Goal: Transaction & Acquisition: Purchase product/service

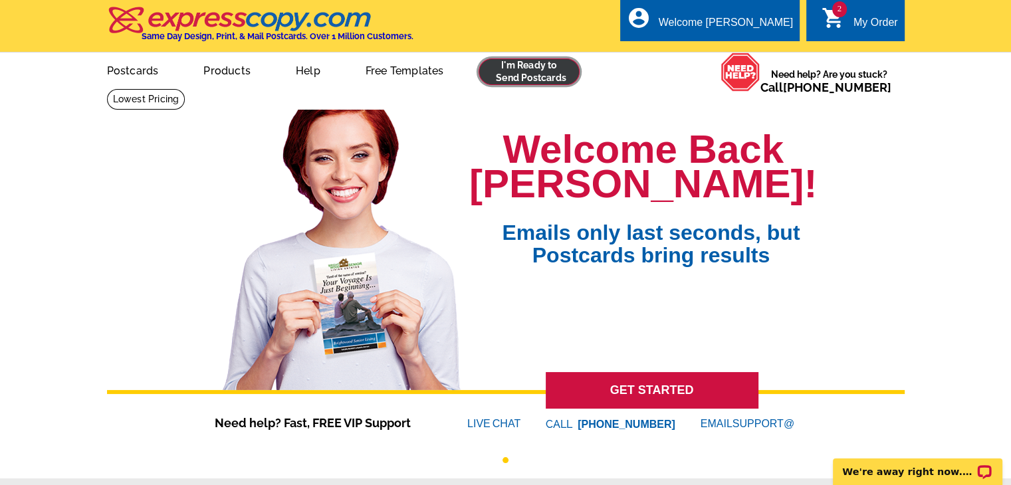
click at [530, 68] on link at bounding box center [529, 71] width 102 height 27
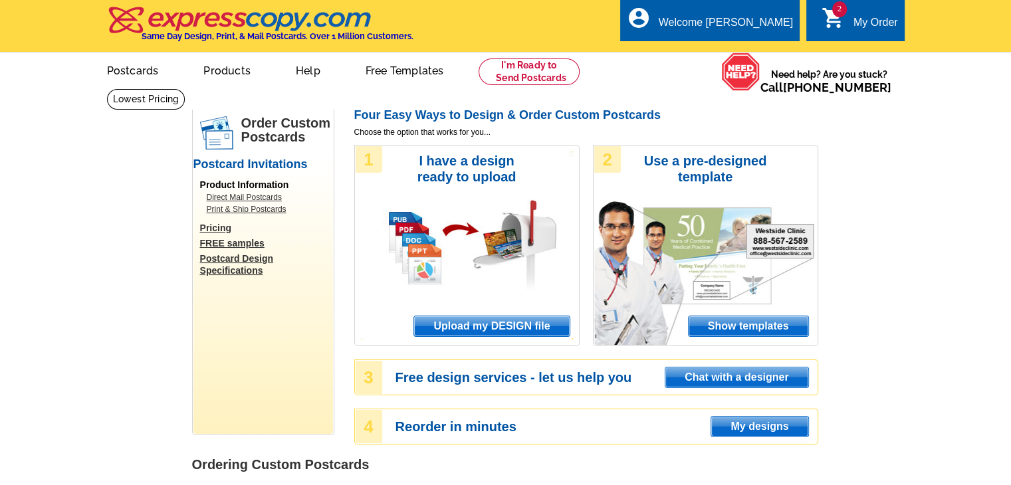
click at [512, 327] on span "Upload my DESIGN file" at bounding box center [491, 326] width 155 height 20
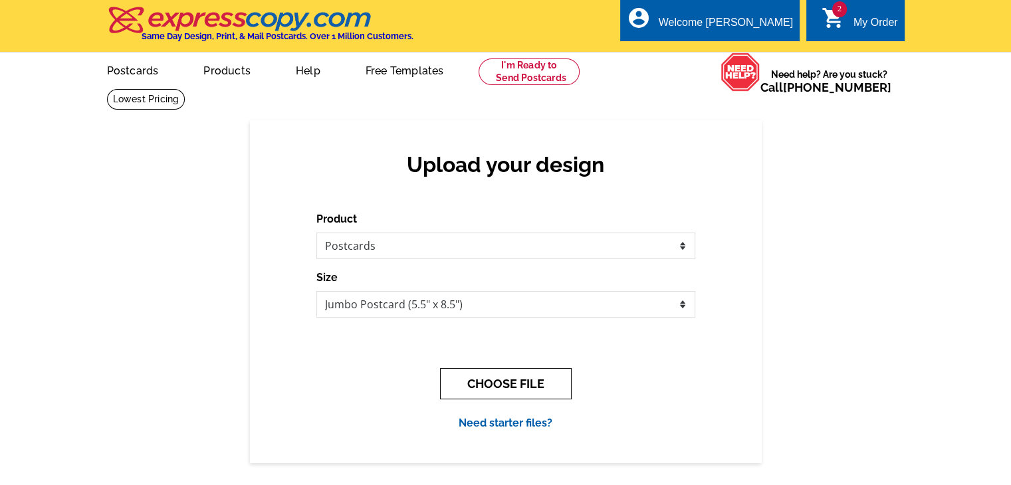
click at [504, 381] on button "CHOOSE FILE" at bounding box center [506, 383] width 132 height 31
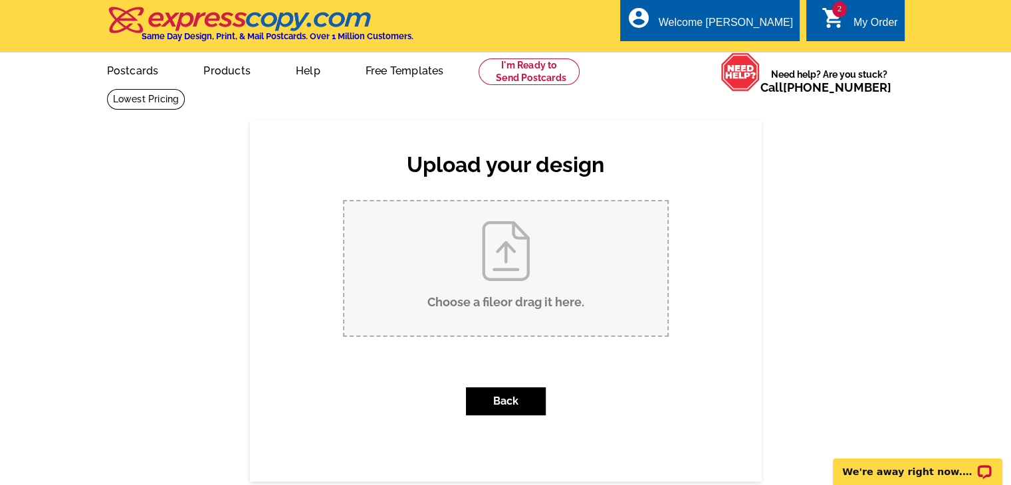
click at [508, 236] on input "Choose a file or drag it here ." at bounding box center [505, 268] width 323 height 134
type input "C:\fakepath\West Postcard.pdf"
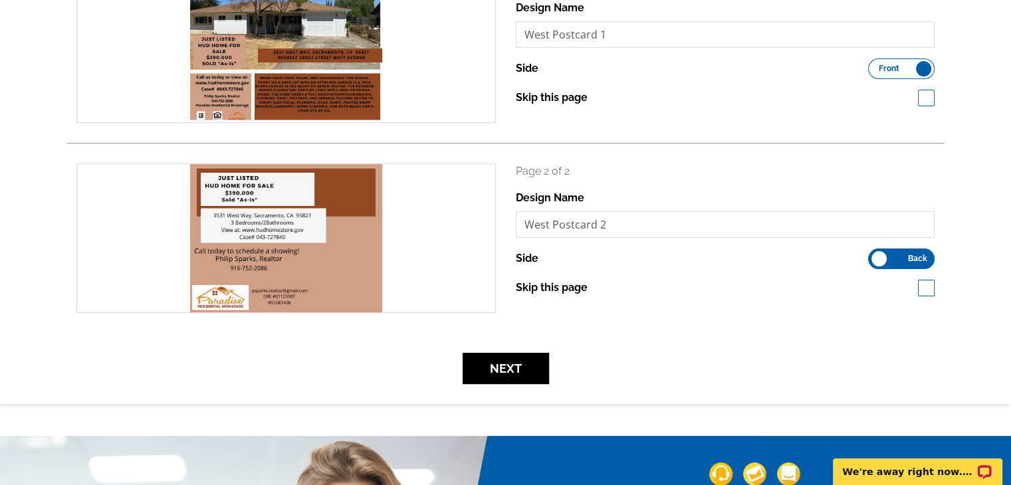
scroll to position [266, 0]
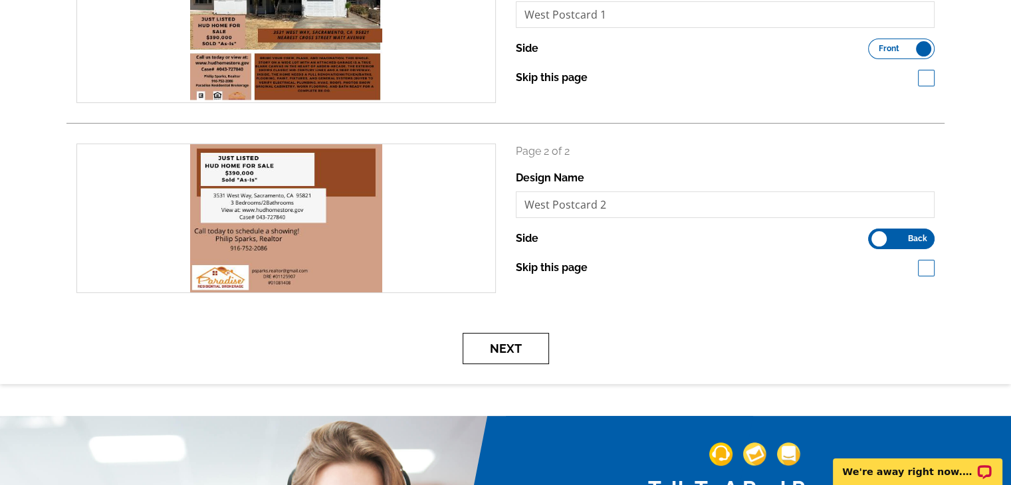
click at [513, 349] on button "Next" at bounding box center [505, 348] width 86 height 31
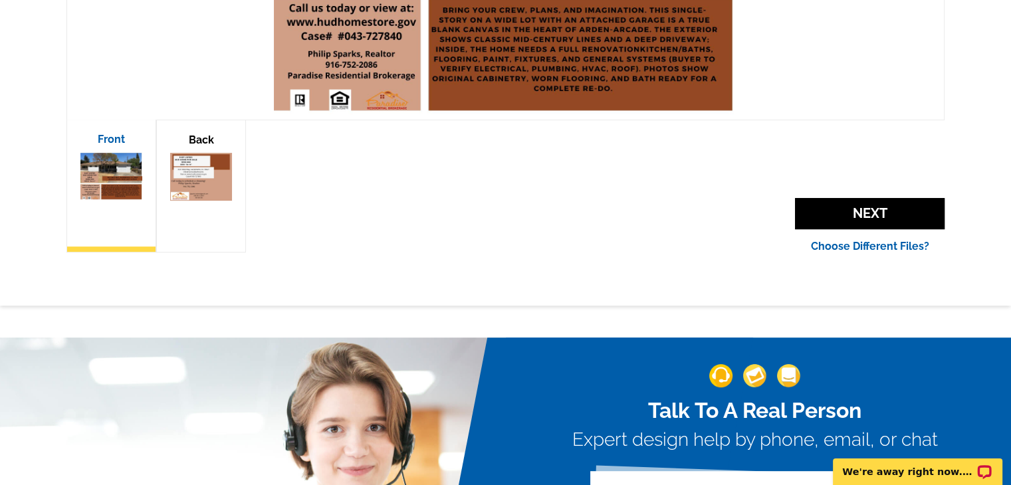
scroll to position [532, 0]
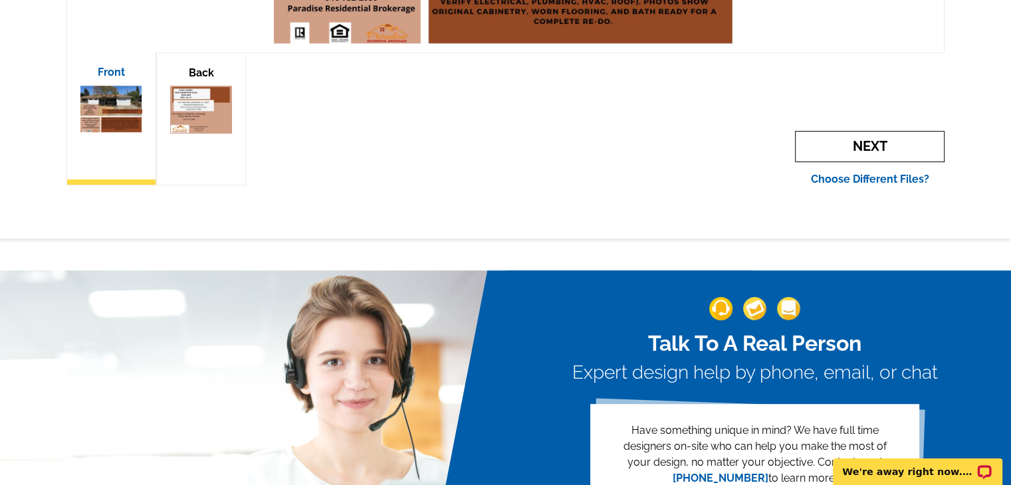
click at [870, 145] on span "Next" at bounding box center [870, 146] width 150 height 31
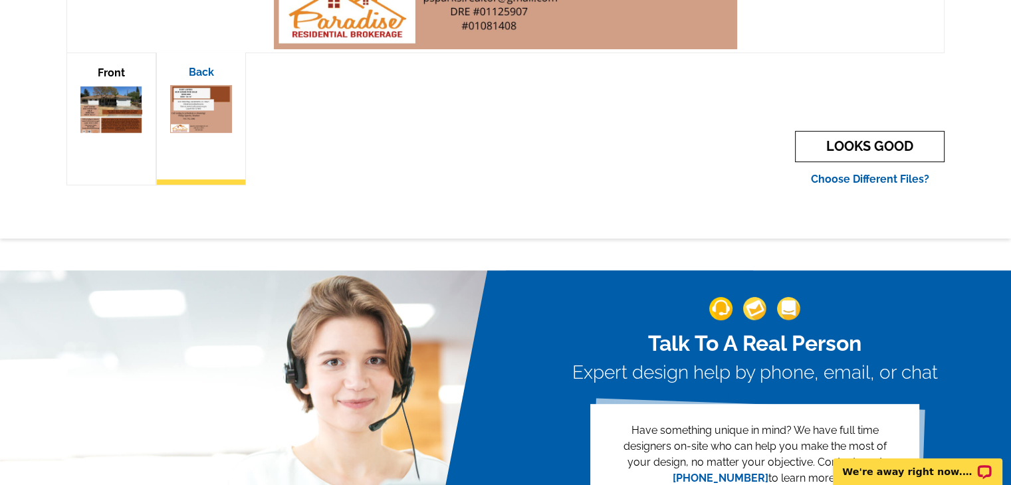
click at [876, 147] on link "LOOKS GOOD" at bounding box center [870, 146] width 150 height 31
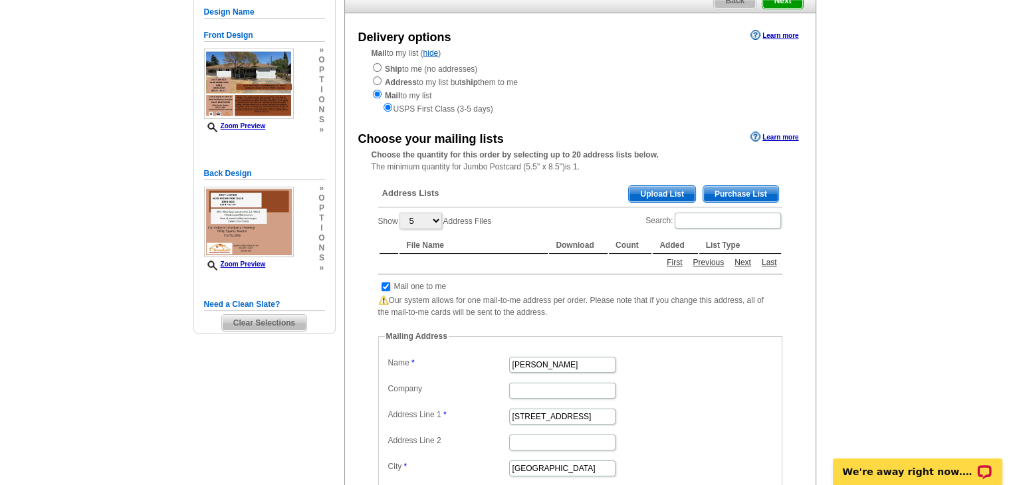
scroll to position [66, 0]
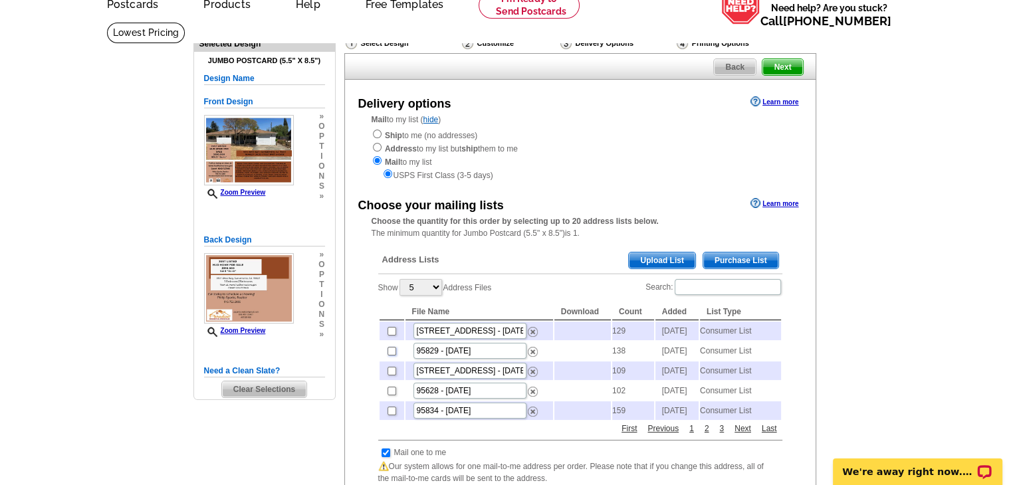
click at [391, 355] on input "checkbox" at bounding box center [391, 351] width 9 height 9
checkbox input "true"
click at [389, 375] on input "checkbox" at bounding box center [391, 371] width 9 height 9
checkbox input "true"
click at [389, 395] on input "checkbox" at bounding box center [391, 391] width 9 height 9
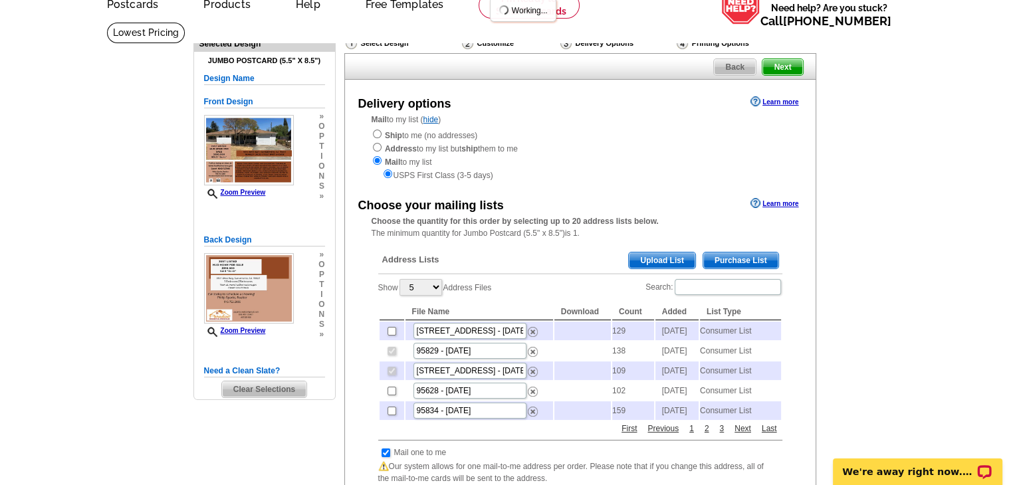
checkbox input "true"
click at [387, 415] on input "checkbox" at bounding box center [391, 411] width 9 height 9
checkbox input "true"
click at [391, 332] on input "checkbox" at bounding box center [391, 331] width 9 height 9
checkbox input "true"
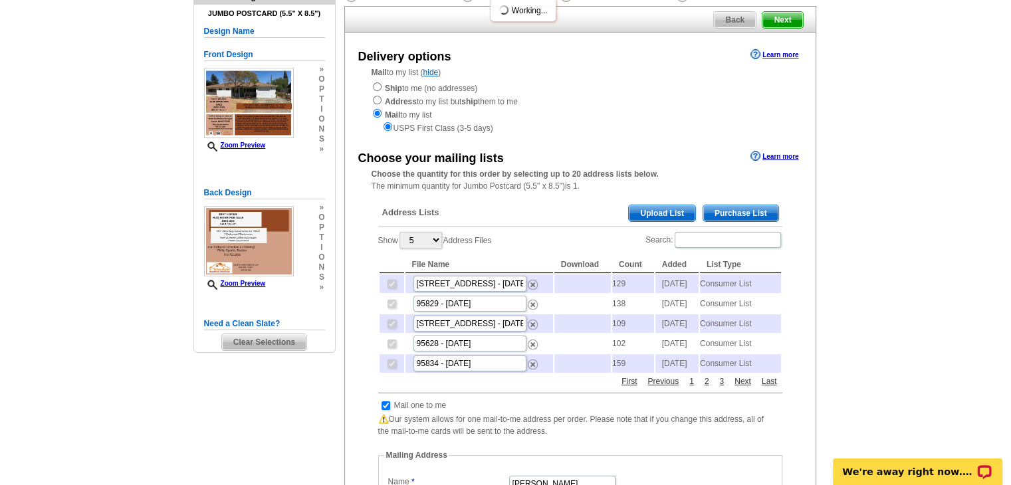
scroll to position [133, 0]
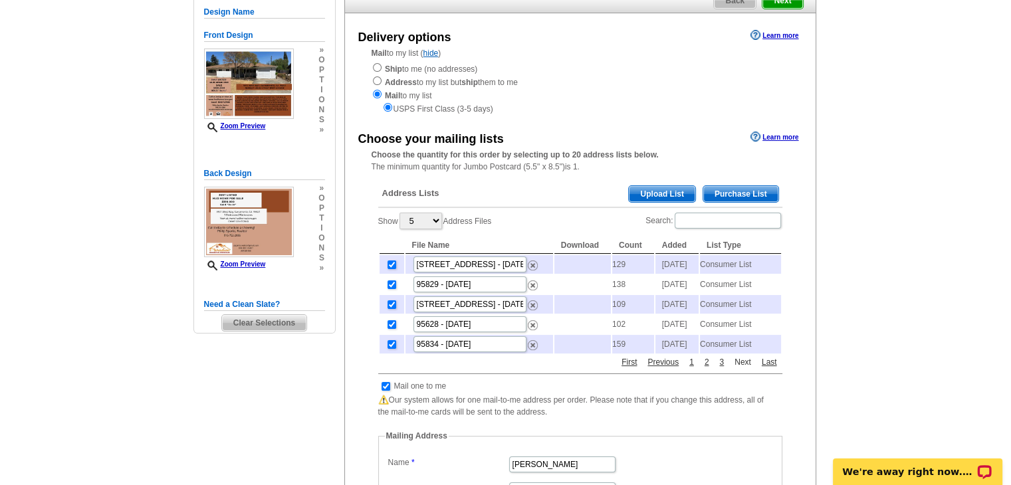
click at [744, 368] on link "Next" at bounding box center [742, 362] width 23 height 12
click at [742, 368] on link "Next" at bounding box center [742, 362] width 23 height 12
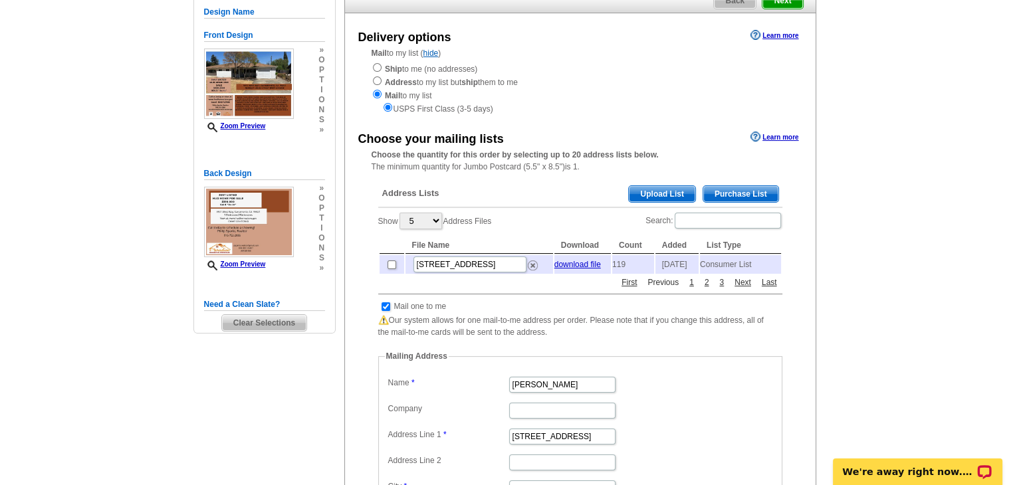
click at [664, 288] on link "Previous" at bounding box center [663, 282] width 38 height 12
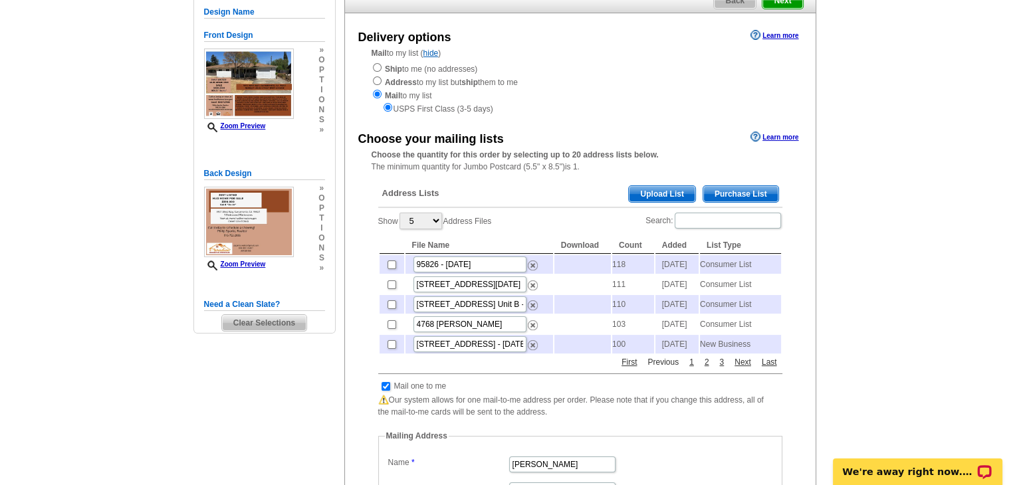
click at [660, 368] on link "Previous" at bounding box center [663, 362] width 38 height 12
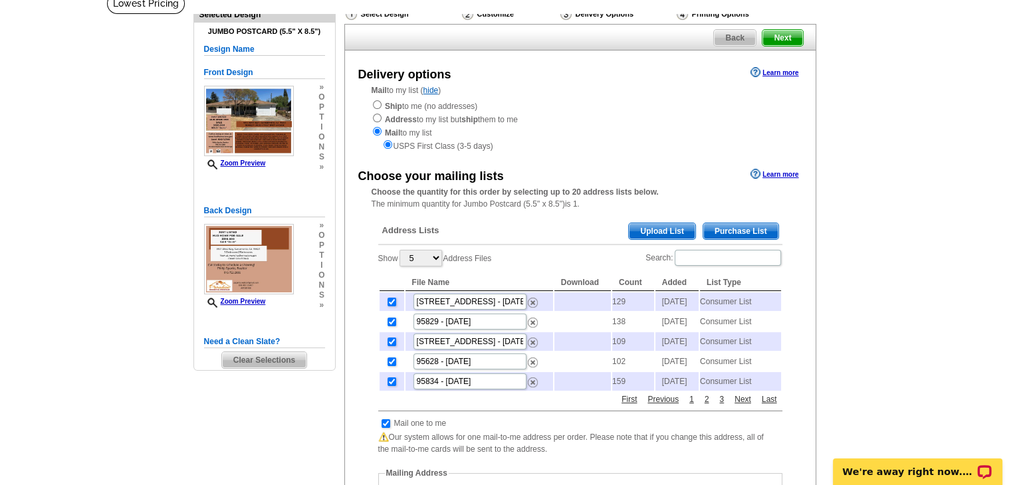
scroll to position [66, 0]
